Goal: Information Seeking & Learning: Learn about a topic

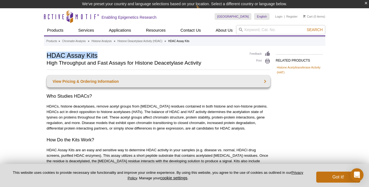
drag, startPoint x: 47, startPoint y: 54, endPoint x: 112, endPoint y: 59, distance: 64.7
click at [112, 59] on h1 "HDAC Assay Kits" at bounding box center [145, 55] width 197 height 8
copy h1 "HDAC Assay Kits"
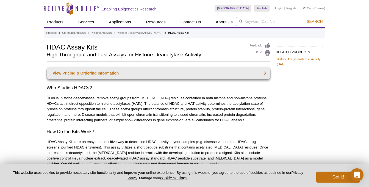
click at [139, 104] on p "HDACs, histone deacetylases, remove acetyl groups from [MEDICAL_DATA] residues …" at bounding box center [158, 108] width 223 height 27
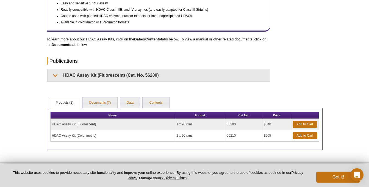
scroll to position [251, 0]
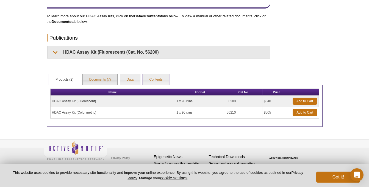
click at [92, 83] on link "Documents (7)" at bounding box center [100, 79] width 35 height 11
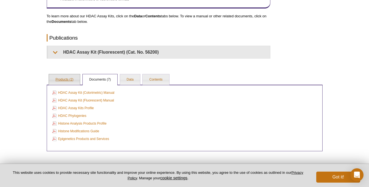
click at [68, 81] on link "Products (2)" at bounding box center [64, 79] width 31 height 11
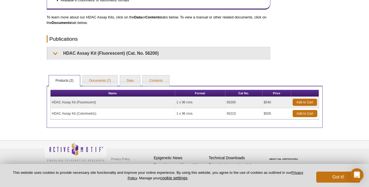
scroll to position [250, 0]
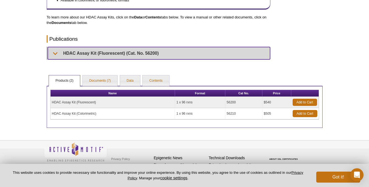
click at [134, 52] on summary "HDAC Assay Kit (Fluorescent) (Cat. No. 56200)" at bounding box center [159, 53] width 222 height 12
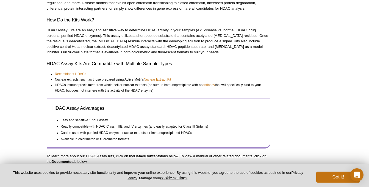
scroll to position [126, 0]
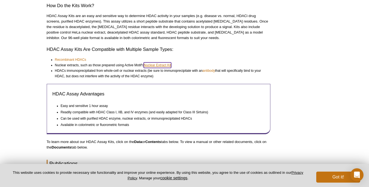
click at [150, 66] on link "Nuclear Extract Kit" at bounding box center [157, 64] width 27 height 5
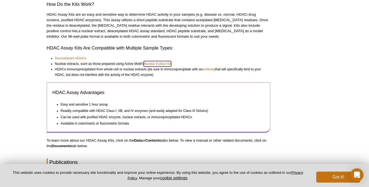
scroll to position [130, 0]
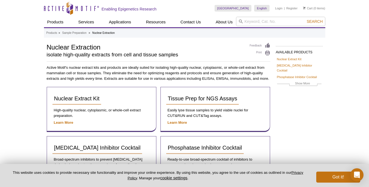
scroll to position [1, 0]
